Goal: Check status: Check status

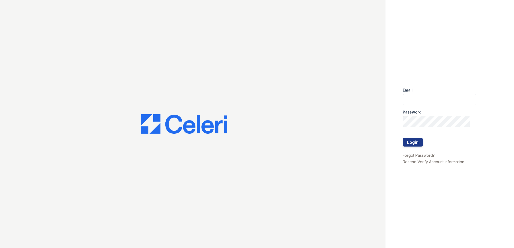
type input "[EMAIL_ADDRESS][DOMAIN_NAME]"
drag, startPoint x: 423, startPoint y: 147, endPoint x: 420, endPoint y: 144, distance: 3.2
click at [423, 146] on form "Email [EMAIL_ADDRESS][DOMAIN_NAME] Password Login" at bounding box center [440, 117] width 74 height 69
click at [419, 144] on button "Login" at bounding box center [413, 142] width 20 height 9
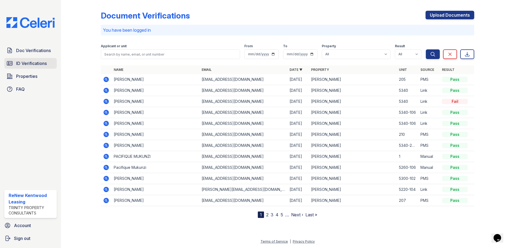
click at [19, 67] on link "ID Verifications" at bounding box center [30, 63] width 52 height 11
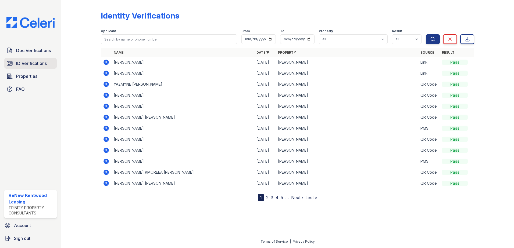
click at [36, 62] on span "ID Verifications" at bounding box center [31, 63] width 31 height 6
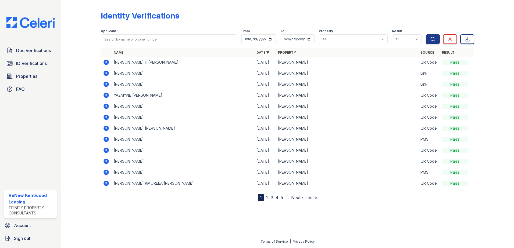
click at [106, 62] on icon at bounding box center [105, 61] width 1 height 1
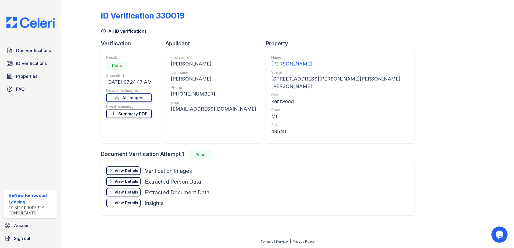
click at [134, 113] on link "Summary PDF" at bounding box center [129, 114] width 46 height 9
